Goal: Task Accomplishment & Management: Manage account settings

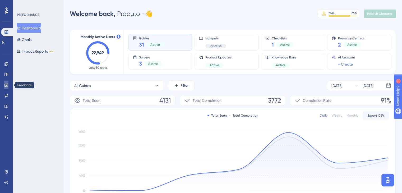
click at [5, 86] on icon at bounding box center [6, 85] width 4 height 4
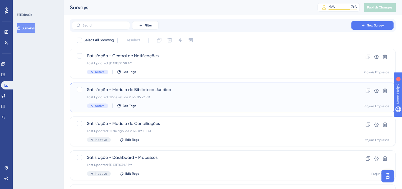
click at [208, 97] on div "Last Updated: 22 de set. de 2025 05:22 PM" at bounding box center [211, 97] width 249 height 4
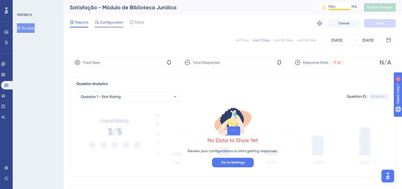
click at [116, 22] on span "Configuration" at bounding box center [111, 22] width 23 height 6
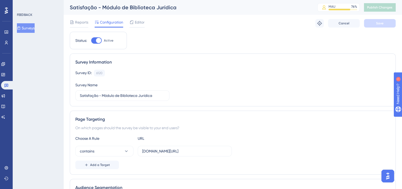
drag, startPoint x: 34, startPoint y: 28, endPoint x: 42, endPoint y: 30, distance: 8.0
click at [34, 28] on button "Surveys" at bounding box center [26, 28] width 18 height 10
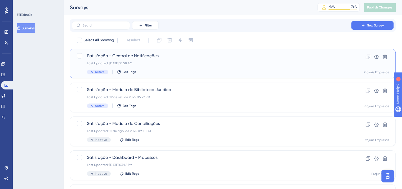
click at [178, 63] on div "Last Updated: [DATE] 10:58 AM" at bounding box center [211, 63] width 249 height 4
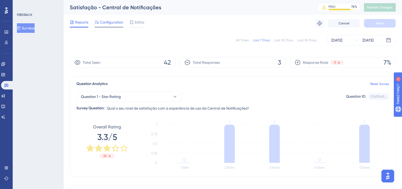
click at [104, 21] on span "Configuration" at bounding box center [111, 22] width 23 height 6
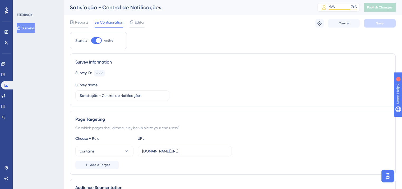
click at [25, 29] on button "Surveys" at bounding box center [26, 28] width 18 height 10
